Goal: Task Accomplishment & Management: Manage account settings

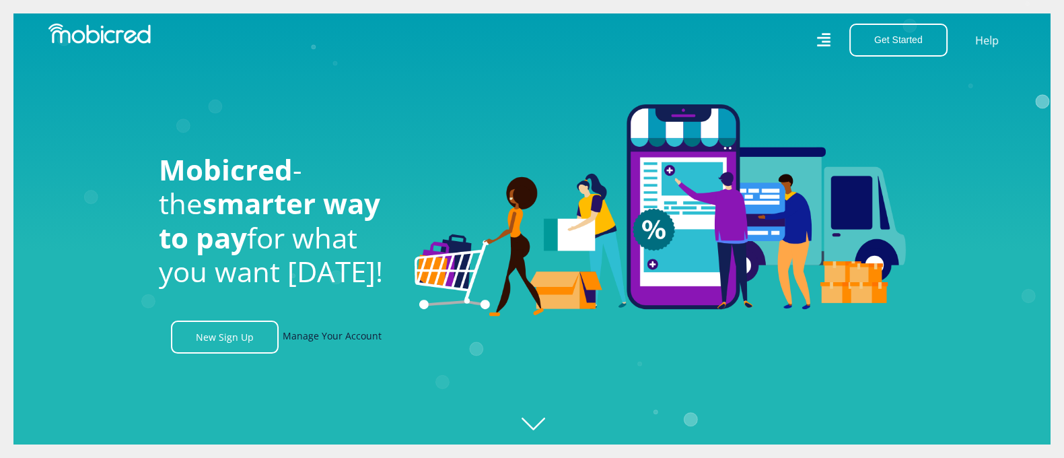
click at [323, 346] on link "Manage Your Account" at bounding box center [332, 336] width 99 height 33
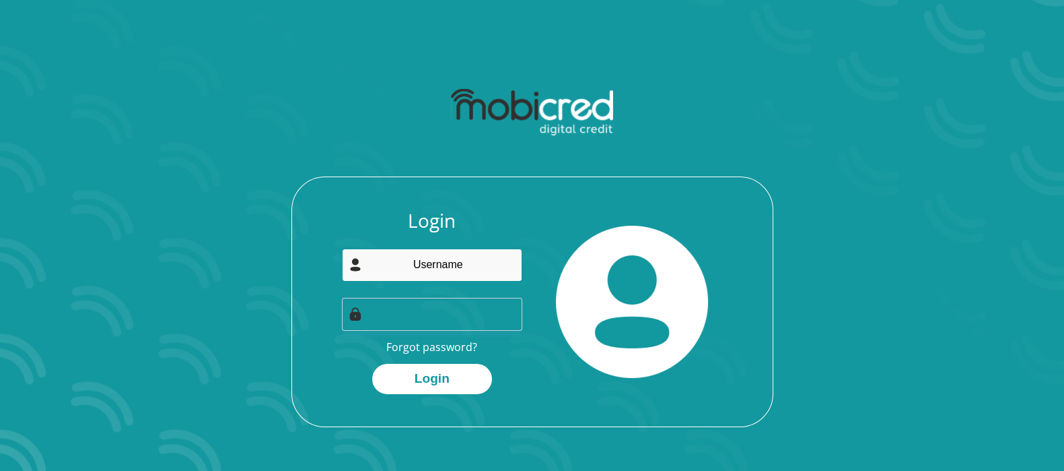
click at [395, 268] on input "email" at bounding box center [432, 264] width 180 height 33
type input "bn888899@gmail.com"
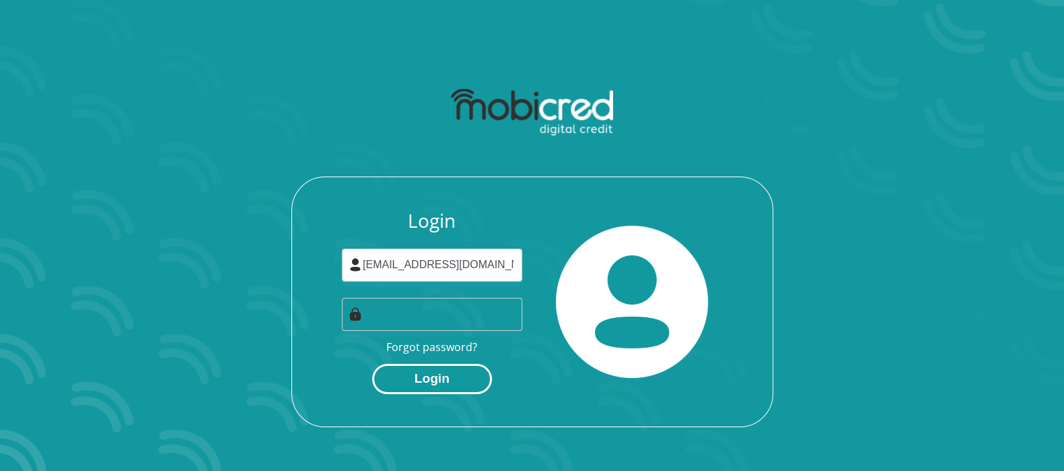
click at [419, 385] on button "Login" at bounding box center [432, 378] width 120 height 30
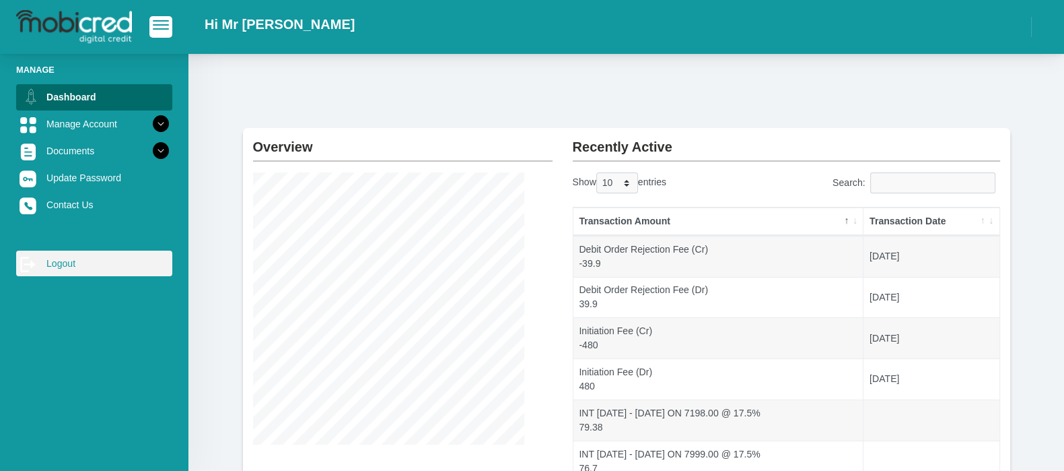
click at [62, 258] on link "log out Logout" at bounding box center [94, 263] width 156 height 26
